Goal: Task Accomplishment & Management: Use online tool/utility

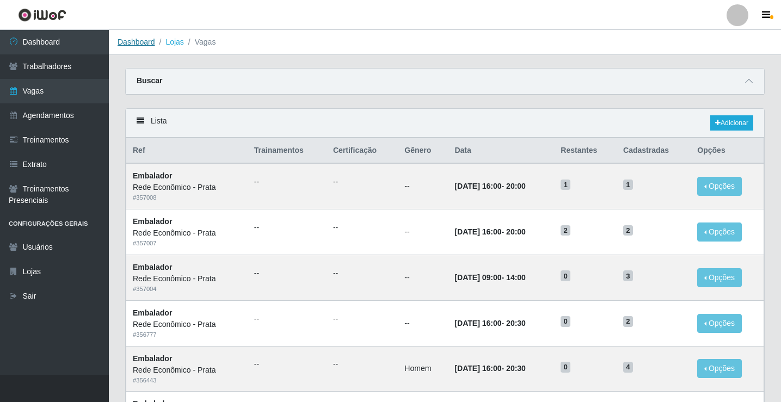
click at [133, 44] on link "Dashboard" at bounding box center [137, 42] width 38 height 9
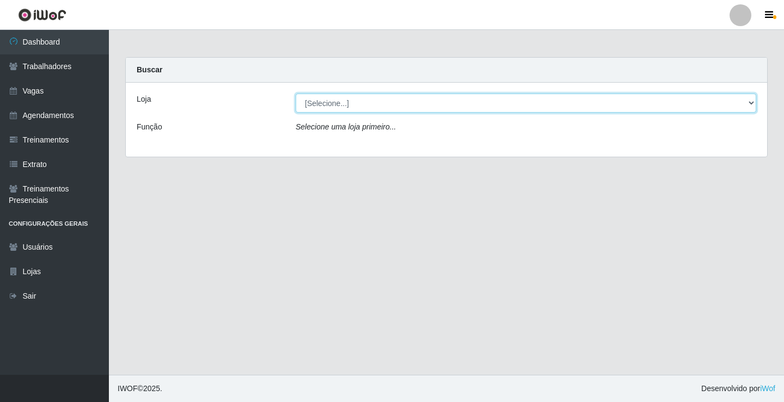
click at [327, 104] on select "[Selecione...] Rede Econômico - Prata" at bounding box center [526, 103] width 461 height 19
select select "192"
click at [296, 94] on select "[Selecione...] Rede Econômico - Prata" at bounding box center [526, 103] width 461 height 19
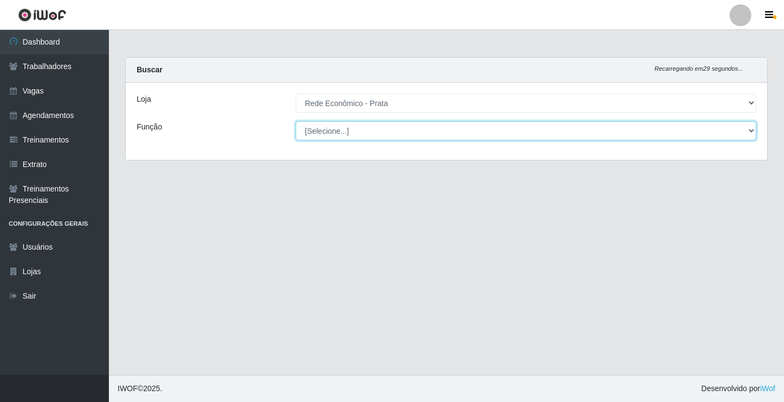
click at [326, 130] on select "[Selecione...] ASG ASG + ASG ++ Embalador Embalador + Embalador ++ Operador de …" at bounding box center [526, 130] width 461 height 19
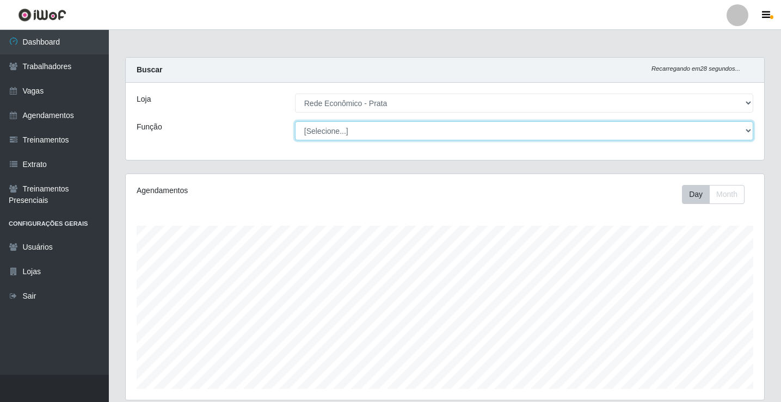
scroll to position [226, 639]
select select "1"
click at [295, 121] on select "[Selecione...] ASG ASG + ASG ++ Embalador Embalador + Embalador ++ Operador de …" at bounding box center [524, 130] width 458 height 19
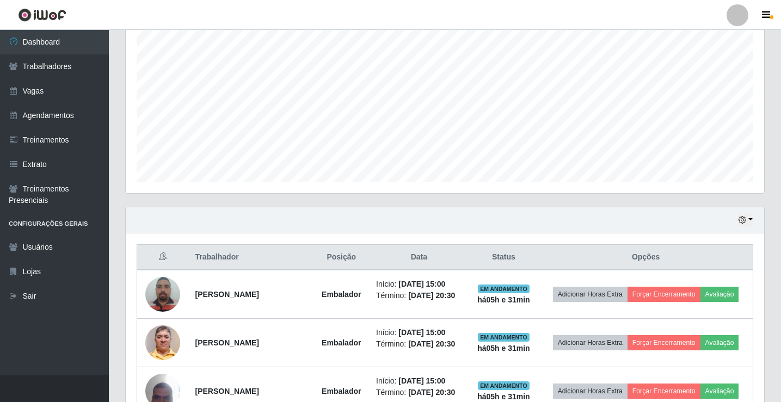
scroll to position [163, 0]
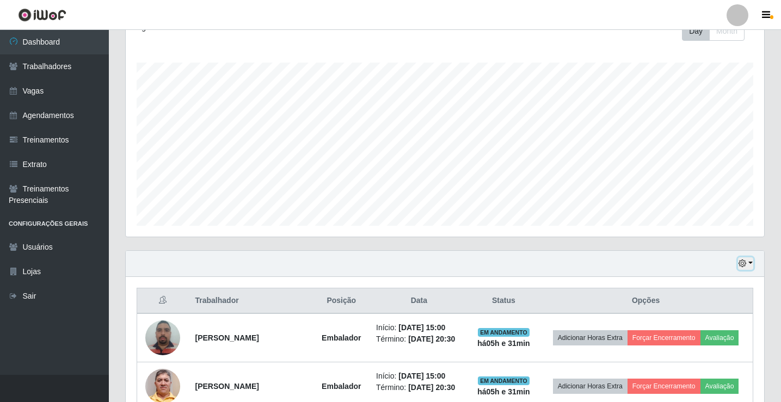
click at [749, 262] on button "button" at bounding box center [745, 264] width 15 height 13
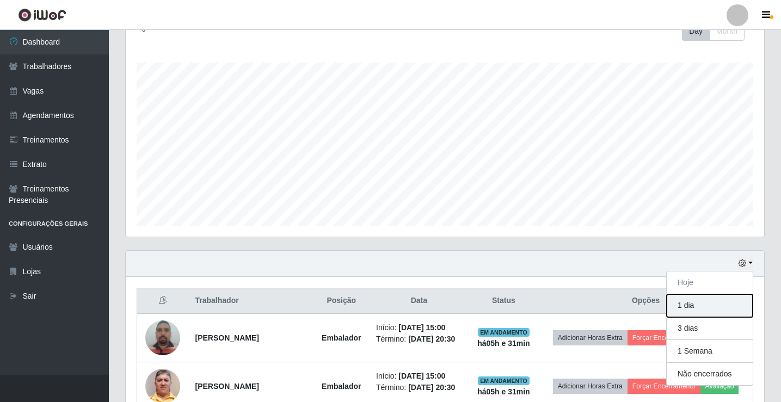
click at [710, 307] on button "1 dia" at bounding box center [710, 306] width 86 height 23
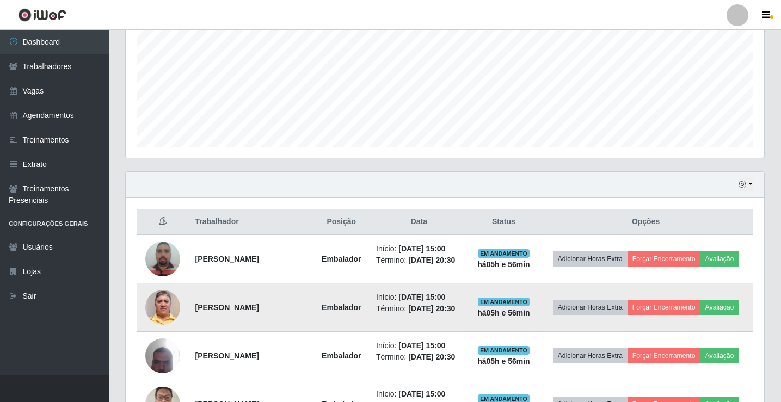
scroll to position [381, 0]
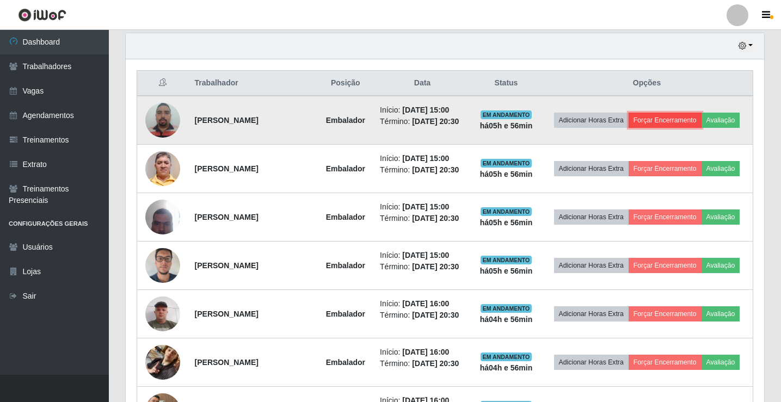
click at [689, 119] on button "Forçar Encerramento" at bounding box center [665, 120] width 73 height 15
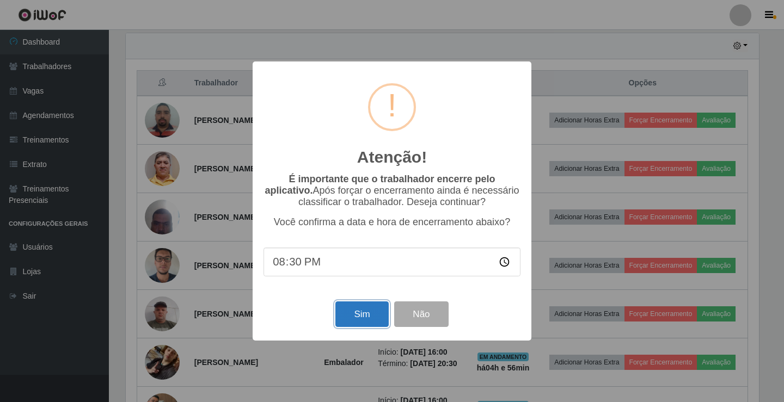
click at [357, 327] on button "Sim" at bounding box center [361, 315] width 53 height 26
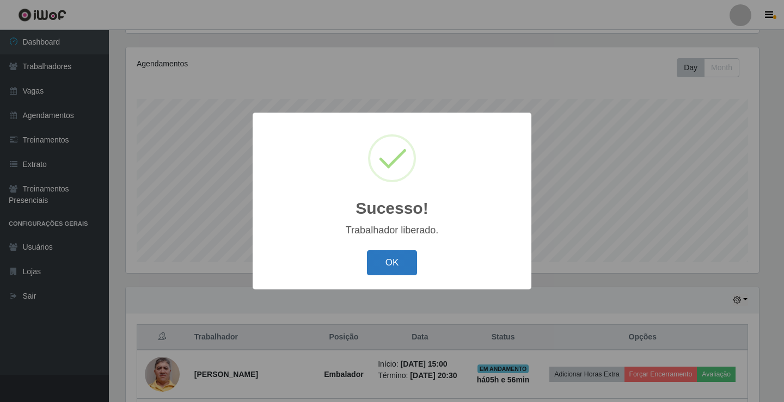
click at [398, 259] on button "OK" at bounding box center [392, 263] width 51 height 26
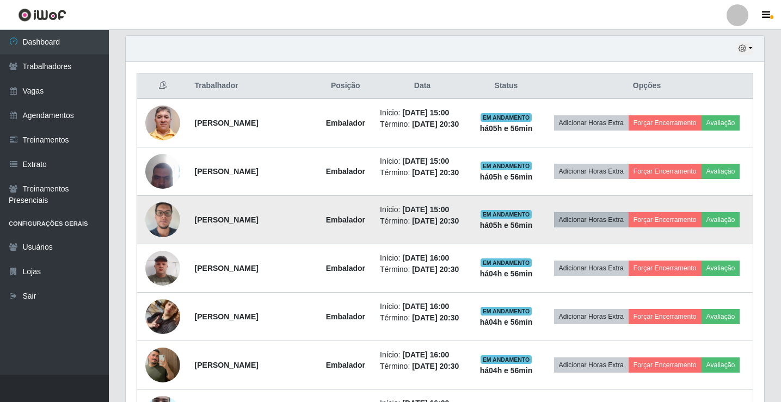
scroll to position [399, 0]
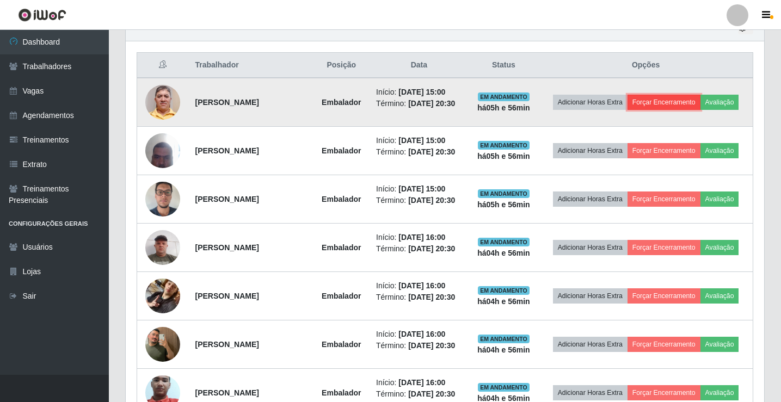
click at [663, 108] on button "Forçar Encerramento" at bounding box center [664, 102] width 73 height 15
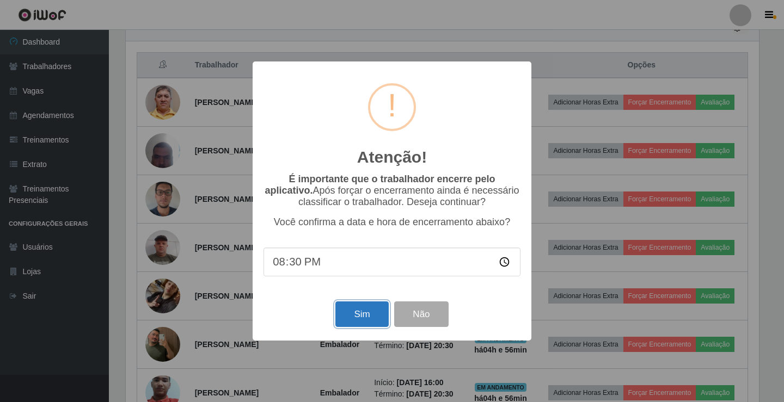
click at [363, 321] on button "Sim" at bounding box center [361, 315] width 53 height 26
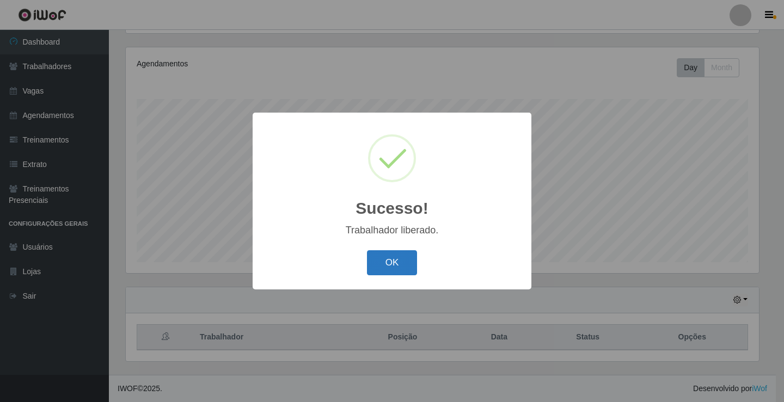
click at [393, 270] on button "OK" at bounding box center [392, 263] width 51 height 26
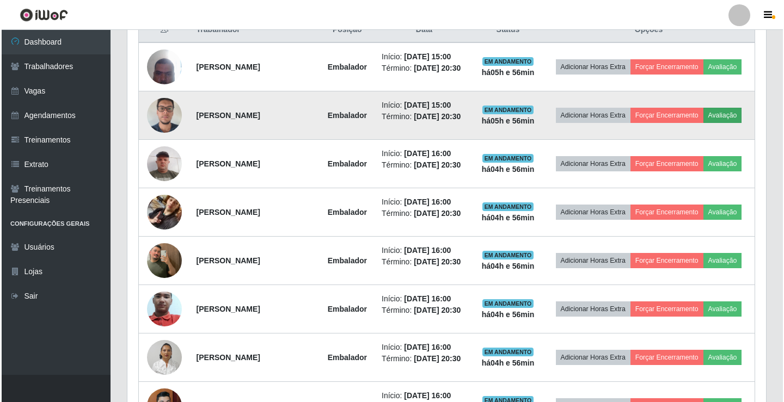
scroll to position [453, 0]
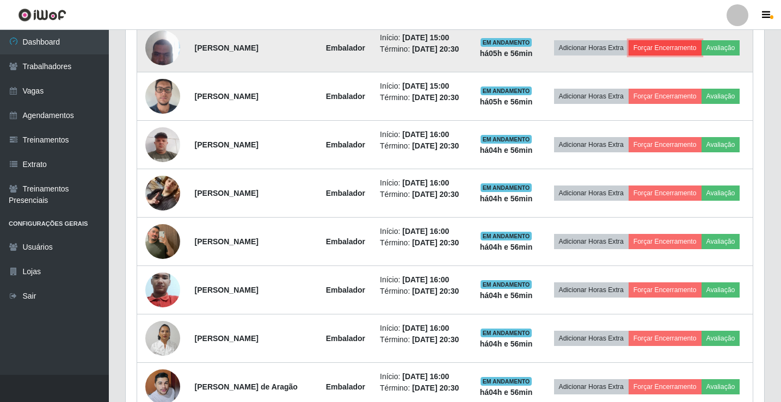
click at [675, 51] on button "Forçar Encerramento" at bounding box center [665, 47] width 73 height 15
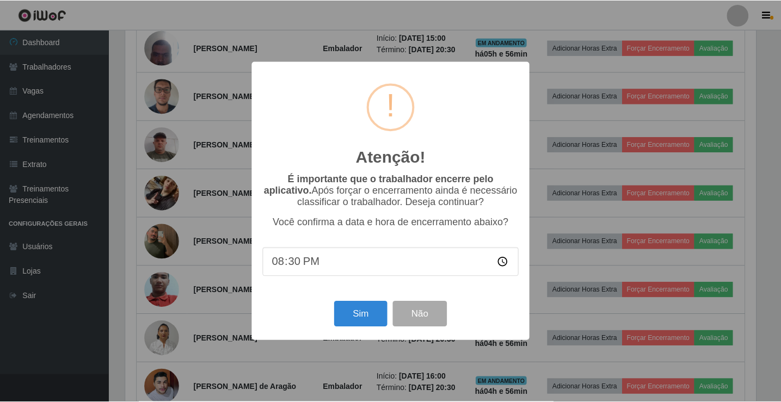
scroll to position [226, 633]
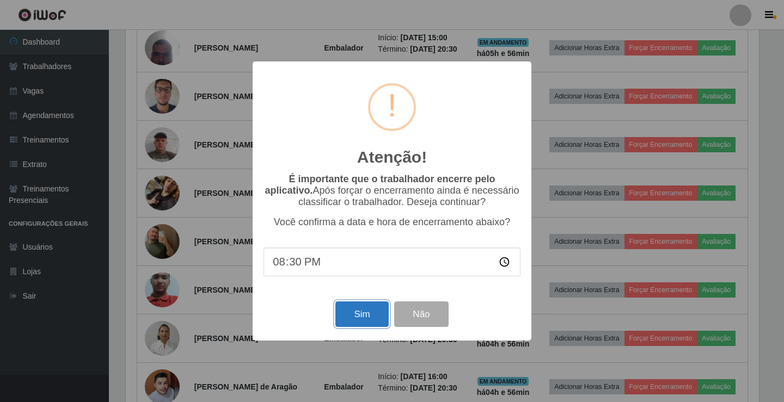
click at [365, 322] on button "Sim" at bounding box center [361, 315] width 53 height 26
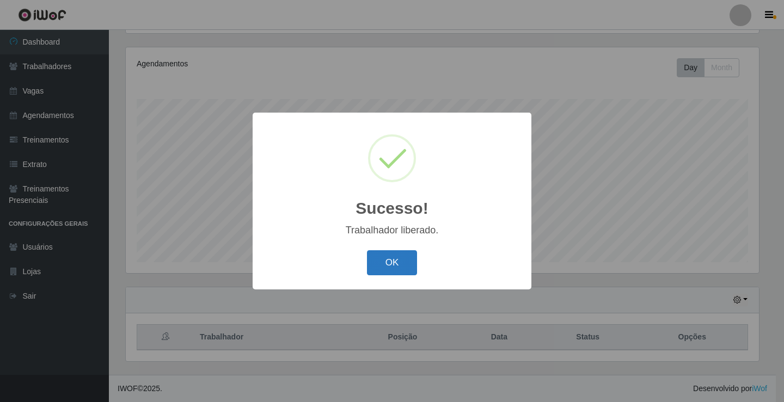
click at [391, 262] on button "OK" at bounding box center [392, 263] width 51 height 26
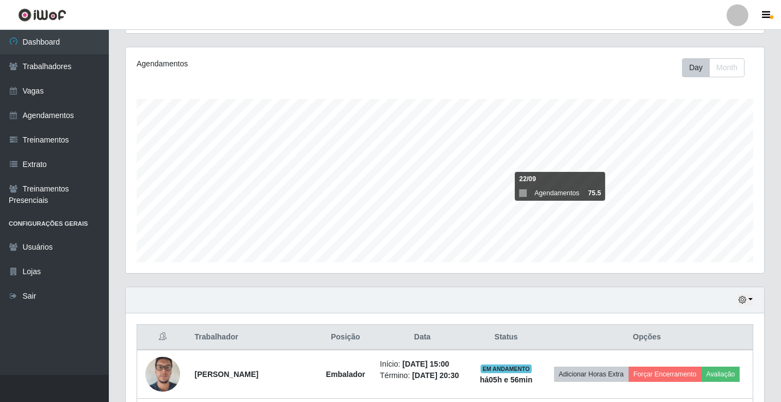
scroll to position [0, 0]
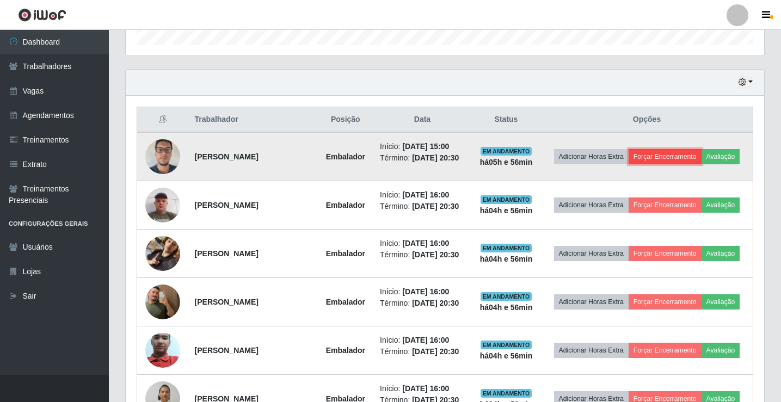
click at [670, 162] on button "Forçar Encerramento" at bounding box center [665, 156] width 73 height 15
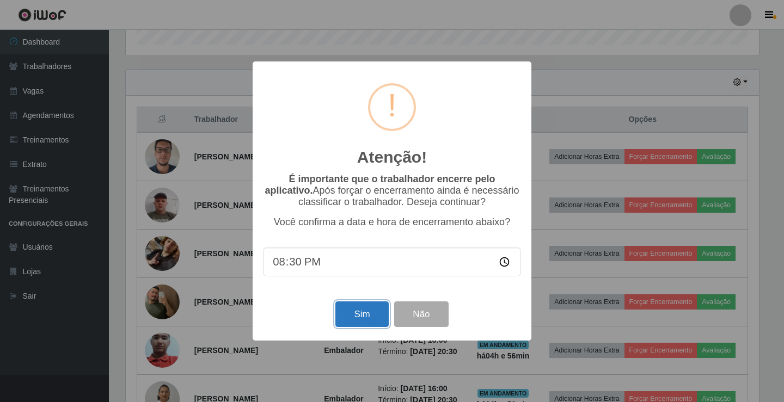
click at [366, 317] on button "Sim" at bounding box center [361, 315] width 53 height 26
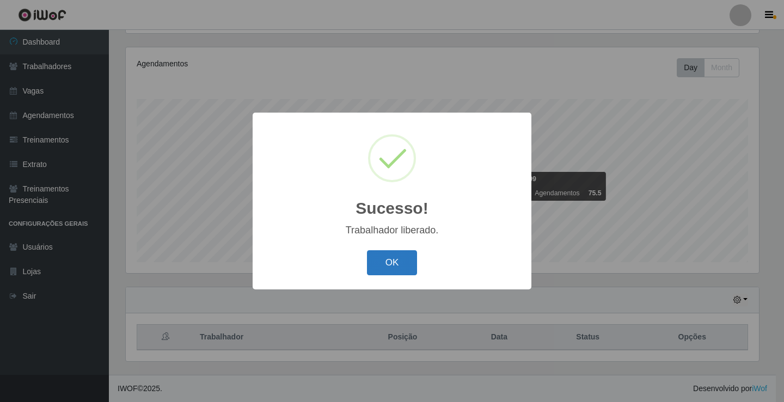
click at [404, 264] on button "OK" at bounding box center [392, 263] width 51 height 26
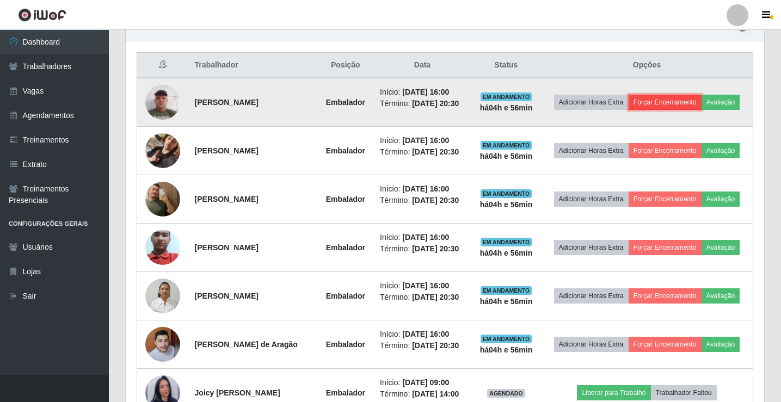
click at [680, 99] on button "Forçar Encerramento" at bounding box center [665, 102] width 73 height 15
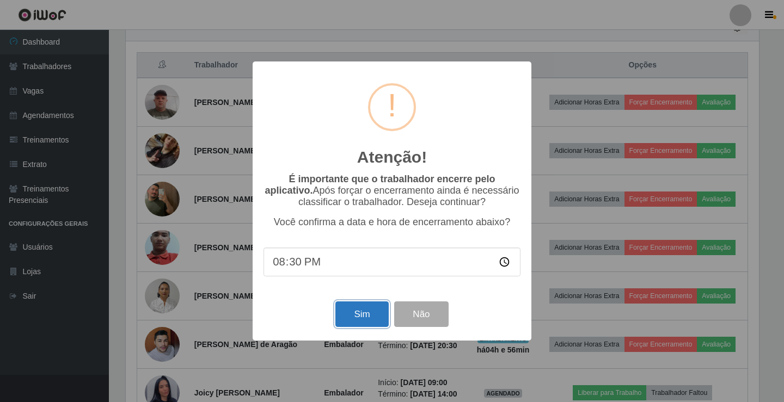
click at [363, 320] on button "Sim" at bounding box center [361, 315] width 53 height 26
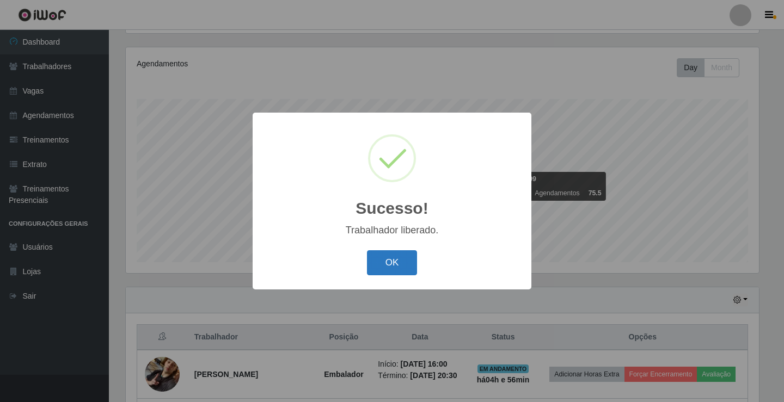
click at [401, 258] on button "OK" at bounding box center [392, 263] width 51 height 26
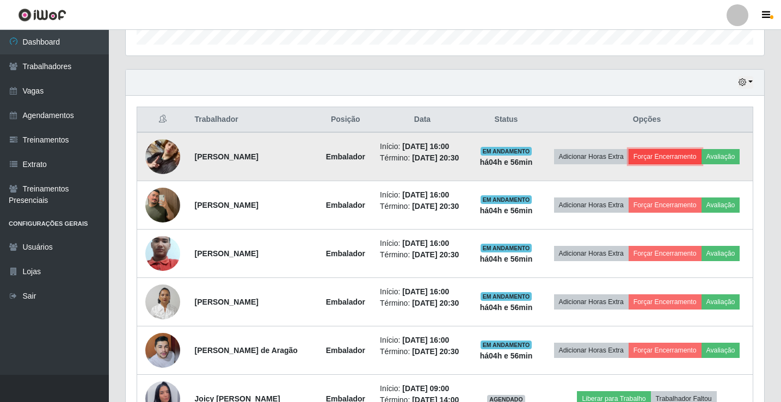
click at [682, 158] on button "Forçar Encerramento" at bounding box center [665, 156] width 73 height 15
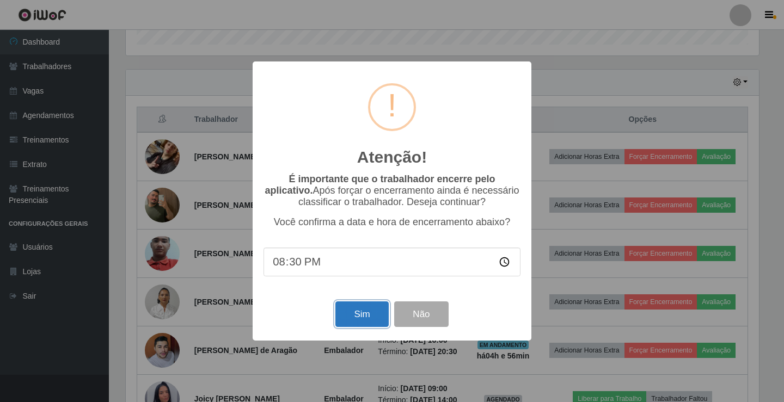
click at [365, 315] on button "Sim" at bounding box center [361, 315] width 53 height 26
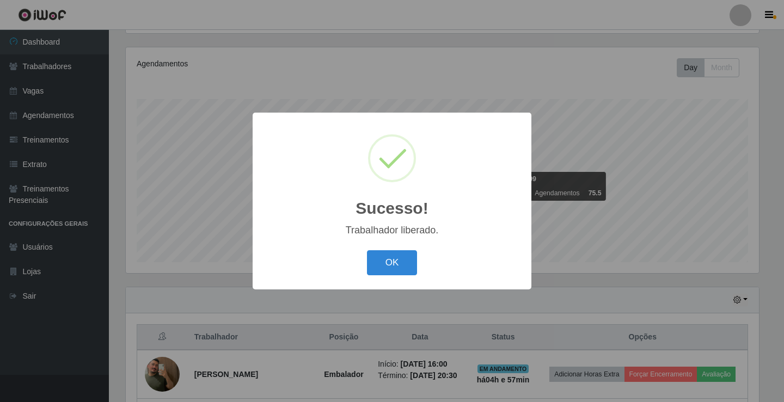
drag, startPoint x: 390, startPoint y: 265, endPoint x: 429, endPoint y: 267, distance: 39.2
click at [389, 265] on button "OK" at bounding box center [392, 263] width 51 height 26
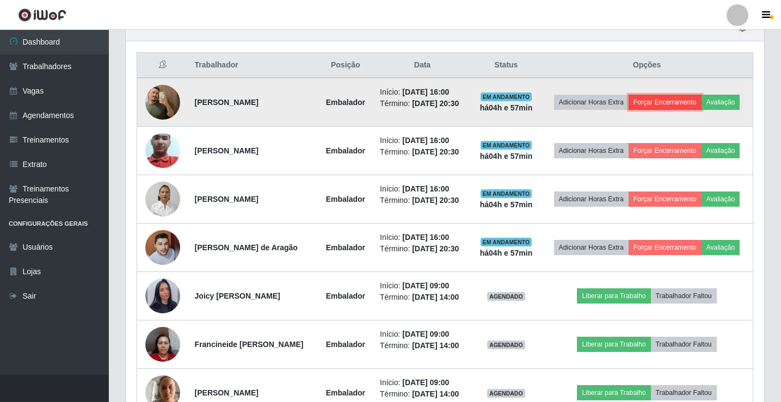
click at [690, 110] on button "Forçar Encerramento" at bounding box center [665, 102] width 73 height 15
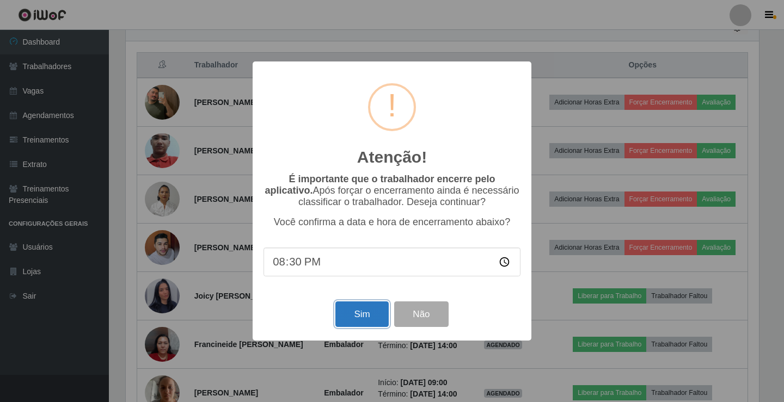
click at [365, 315] on button "Sim" at bounding box center [361, 315] width 53 height 26
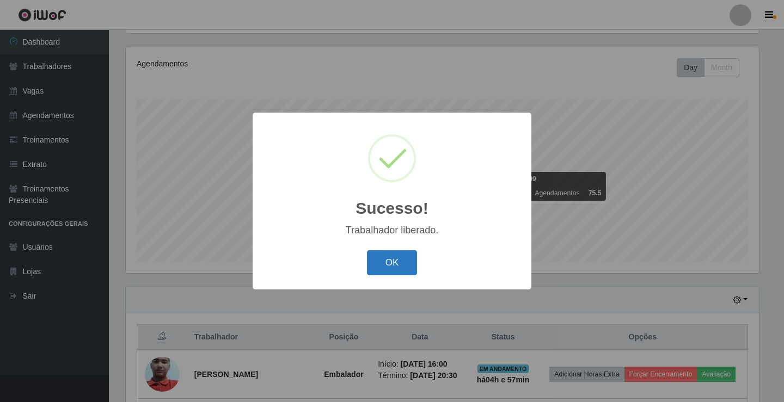
click at [390, 275] on button "OK" at bounding box center [392, 263] width 51 height 26
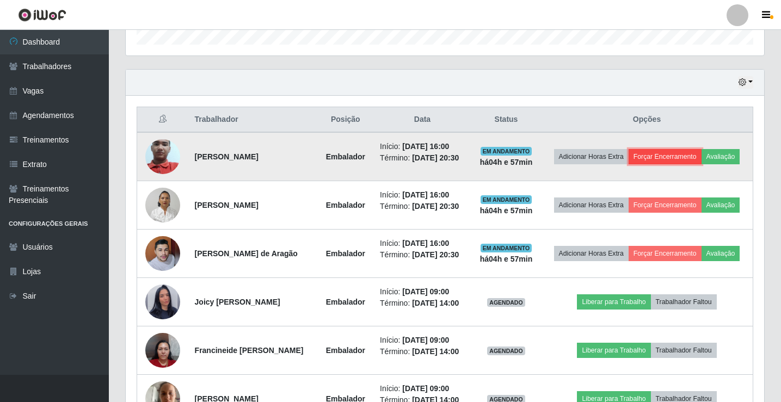
click at [685, 153] on button "Forçar Encerramento" at bounding box center [665, 156] width 73 height 15
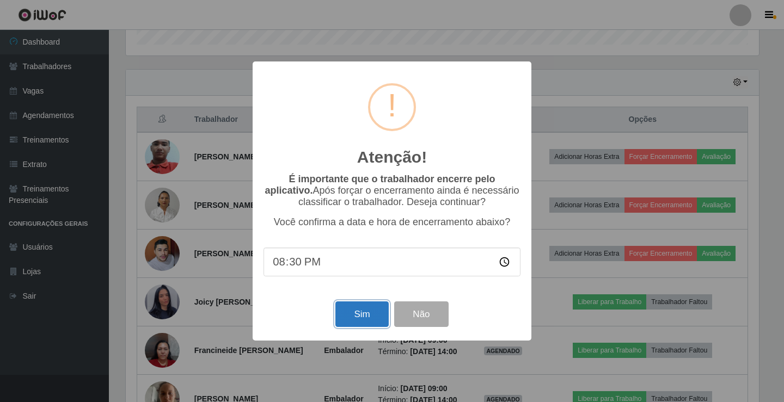
click at [375, 310] on button "Sim" at bounding box center [361, 315] width 53 height 26
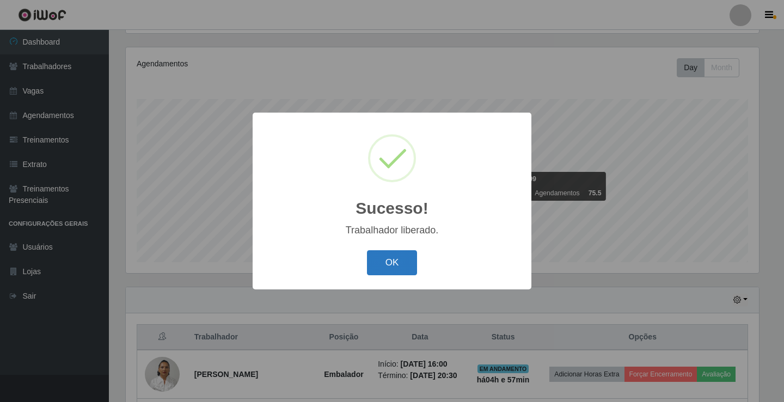
click at [399, 263] on button "OK" at bounding box center [392, 263] width 51 height 26
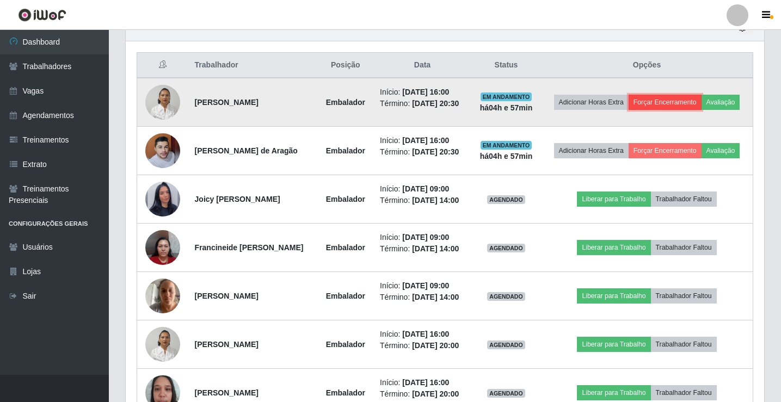
click at [666, 103] on button "Forçar Encerramento" at bounding box center [665, 102] width 73 height 15
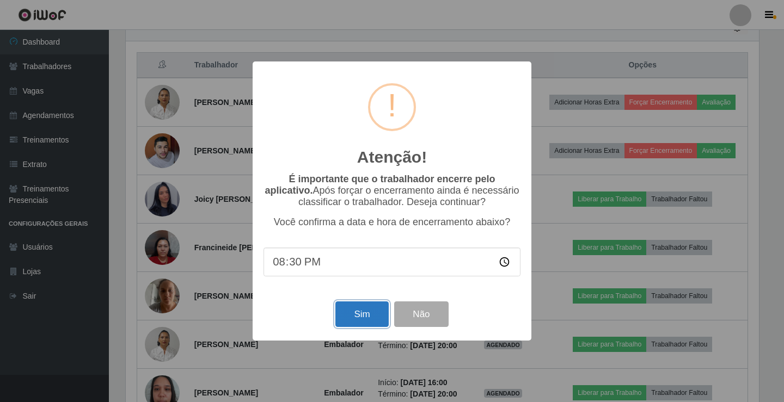
click at [361, 322] on button "Sim" at bounding box center [361, 315] width 53 height 26
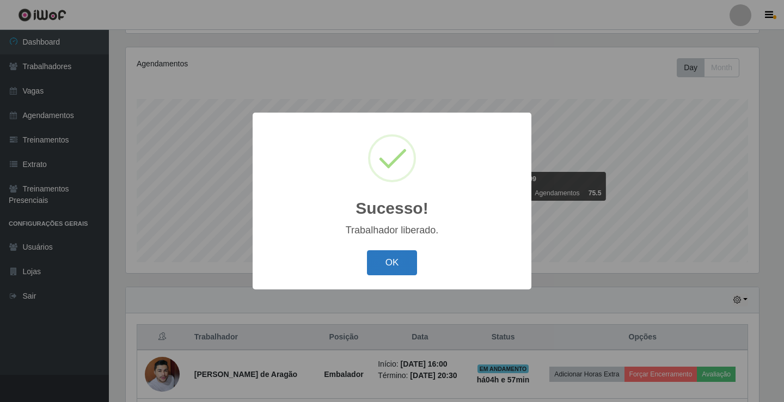
click at [389, 269] on button "OK" at bounding box center [392, 263] width 51 height 26
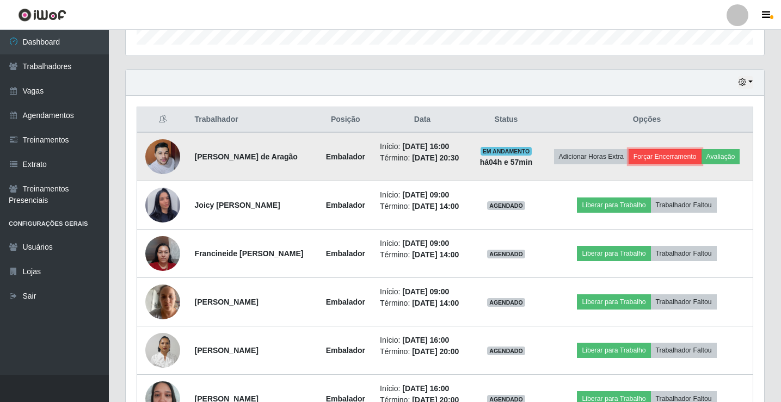
click at [690, 158] on button "Forçar Encerramento" at bounding box center [665, 156] width 73 height 15
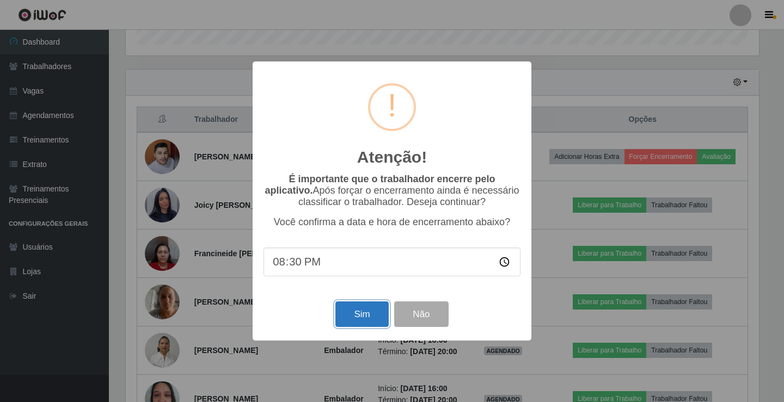
click at [361, 316] on button "Sim" at bounding box center [361, 315] width 53 height 26
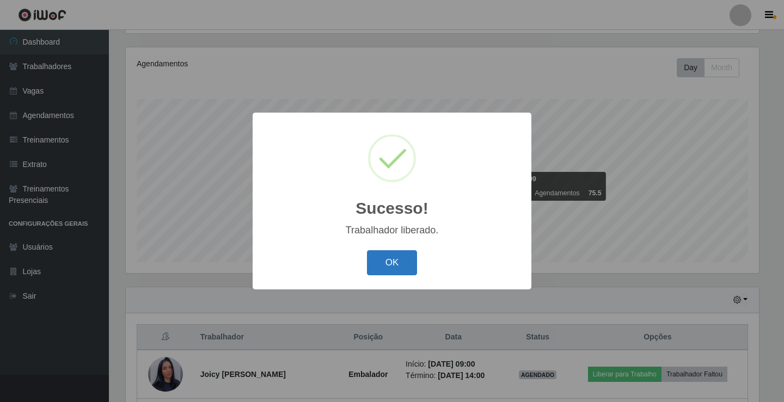
click at [399, 260] on button "OK" at bounding box center [392, 263] width 51 height 26
